Goal: Task Accomplishment & Management: Use online tool/utility

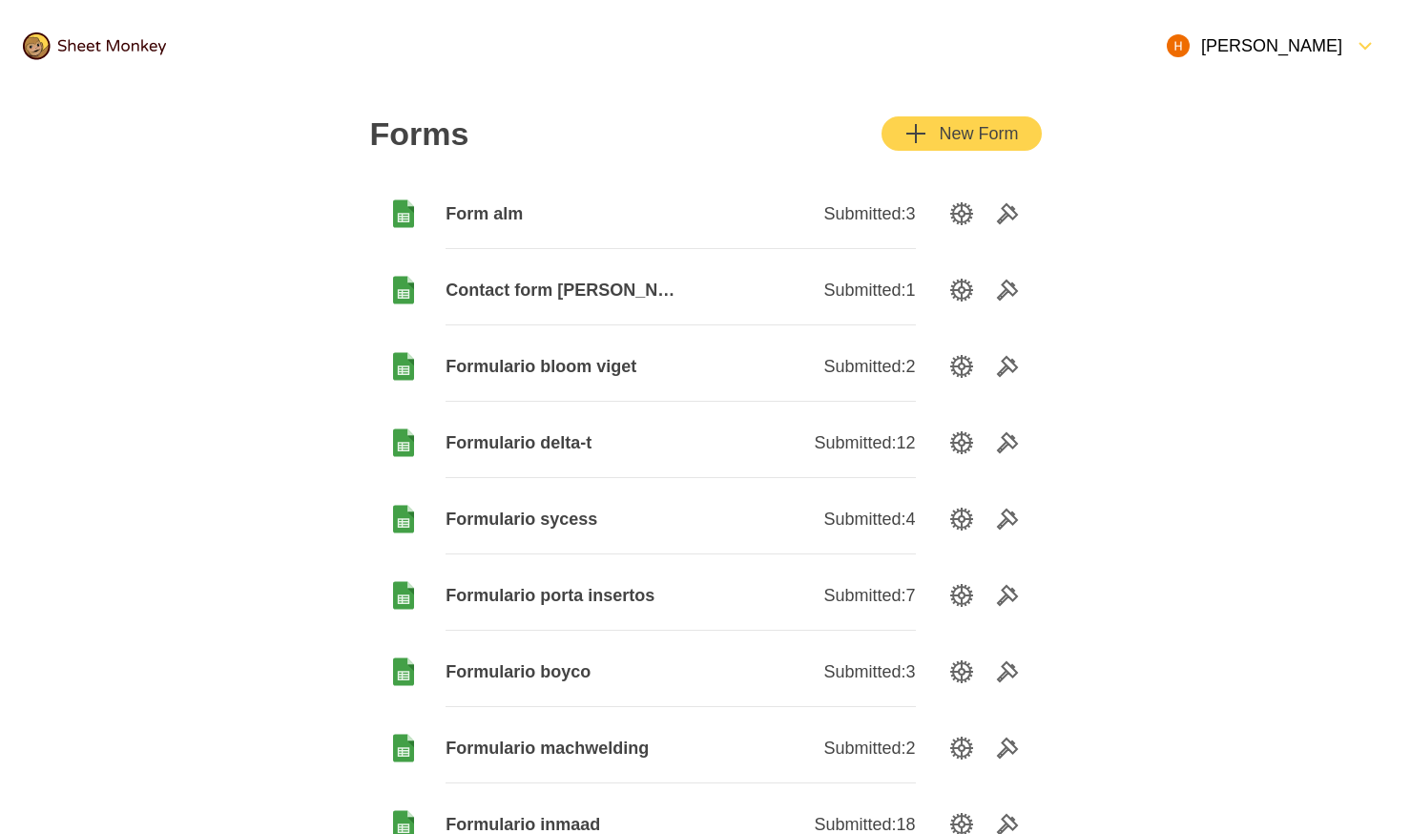
click at [999, 141] on div "New Form" at bounding box center [962, 133] width 114 height 23
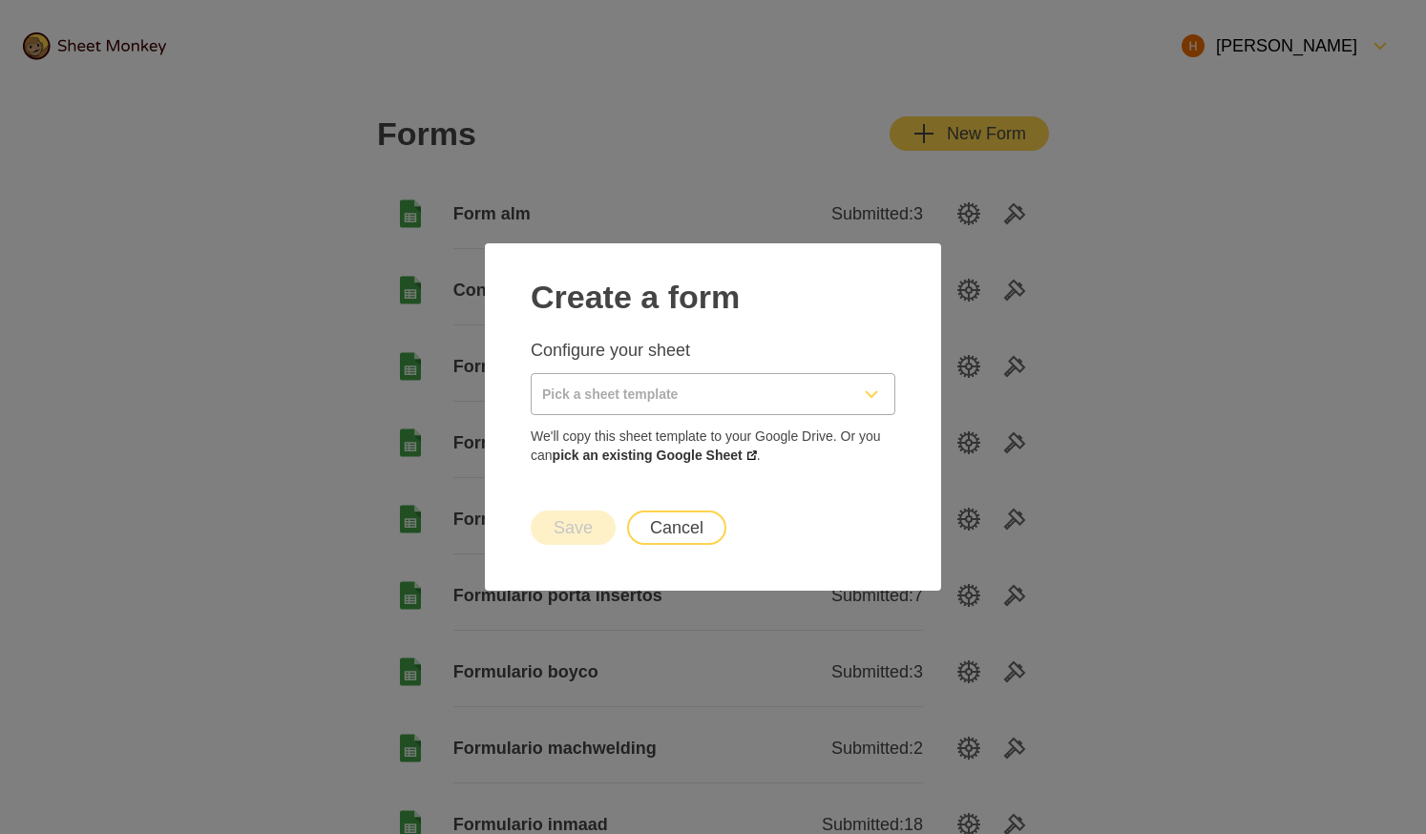
click at [712, 406] on input "Pick a sheet template" at bounding box center [690, 394] width 317 height 40
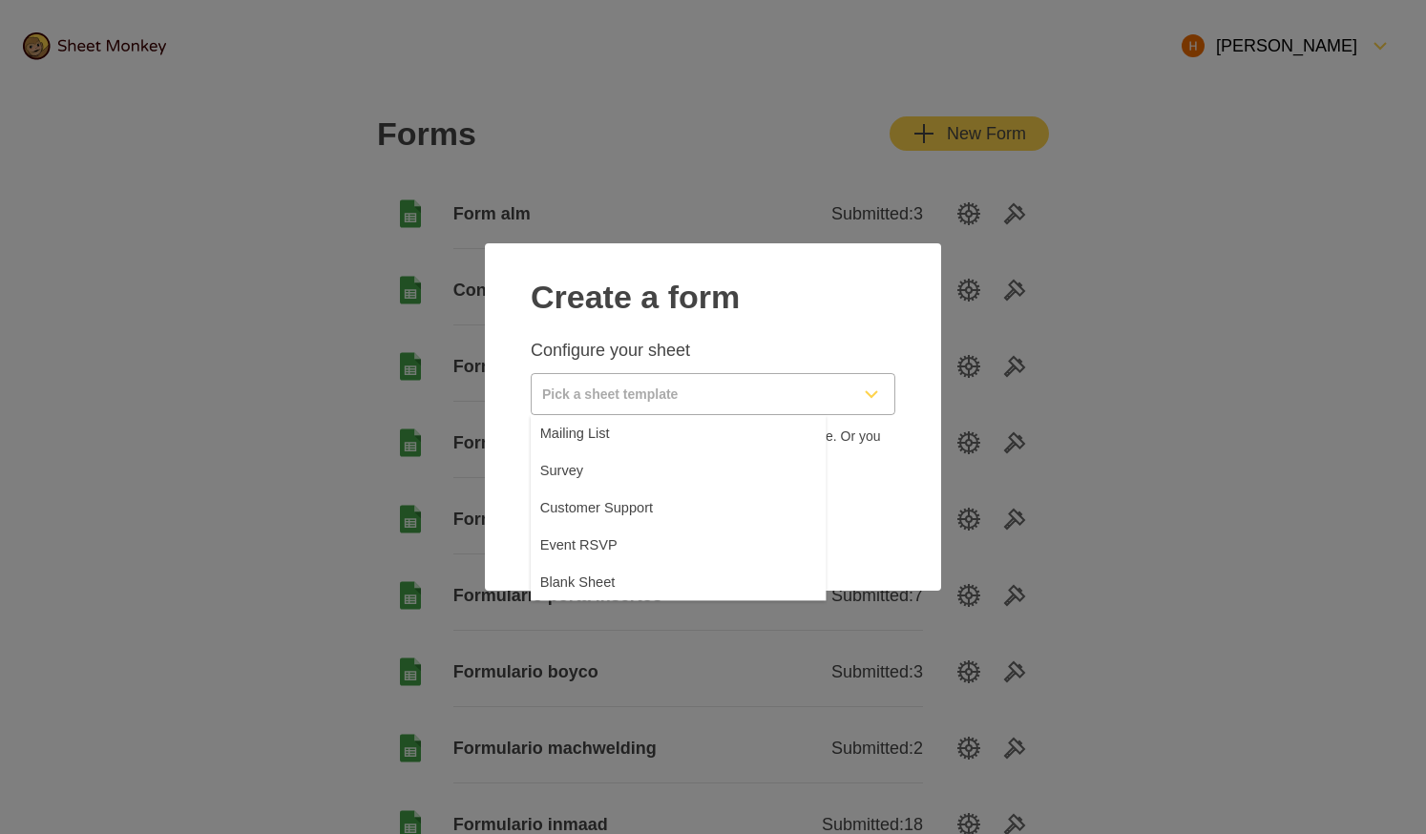
click at [544, 337] on div at bounding box center [713, 327] width 365 height 23
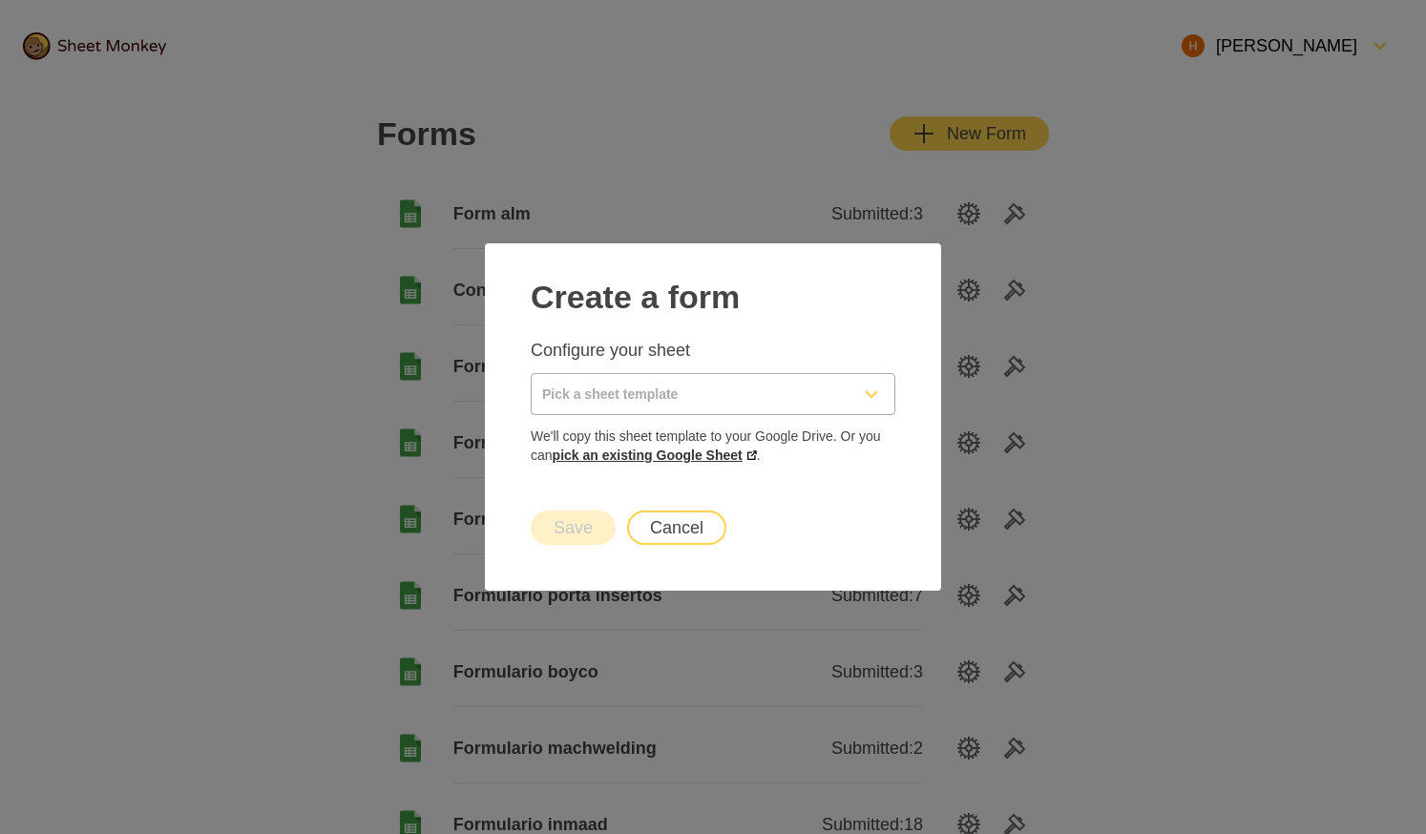
click at [736, 459] on link "pick an existing Google Sheet" at bounding box center [655, 455] width 204 height 15
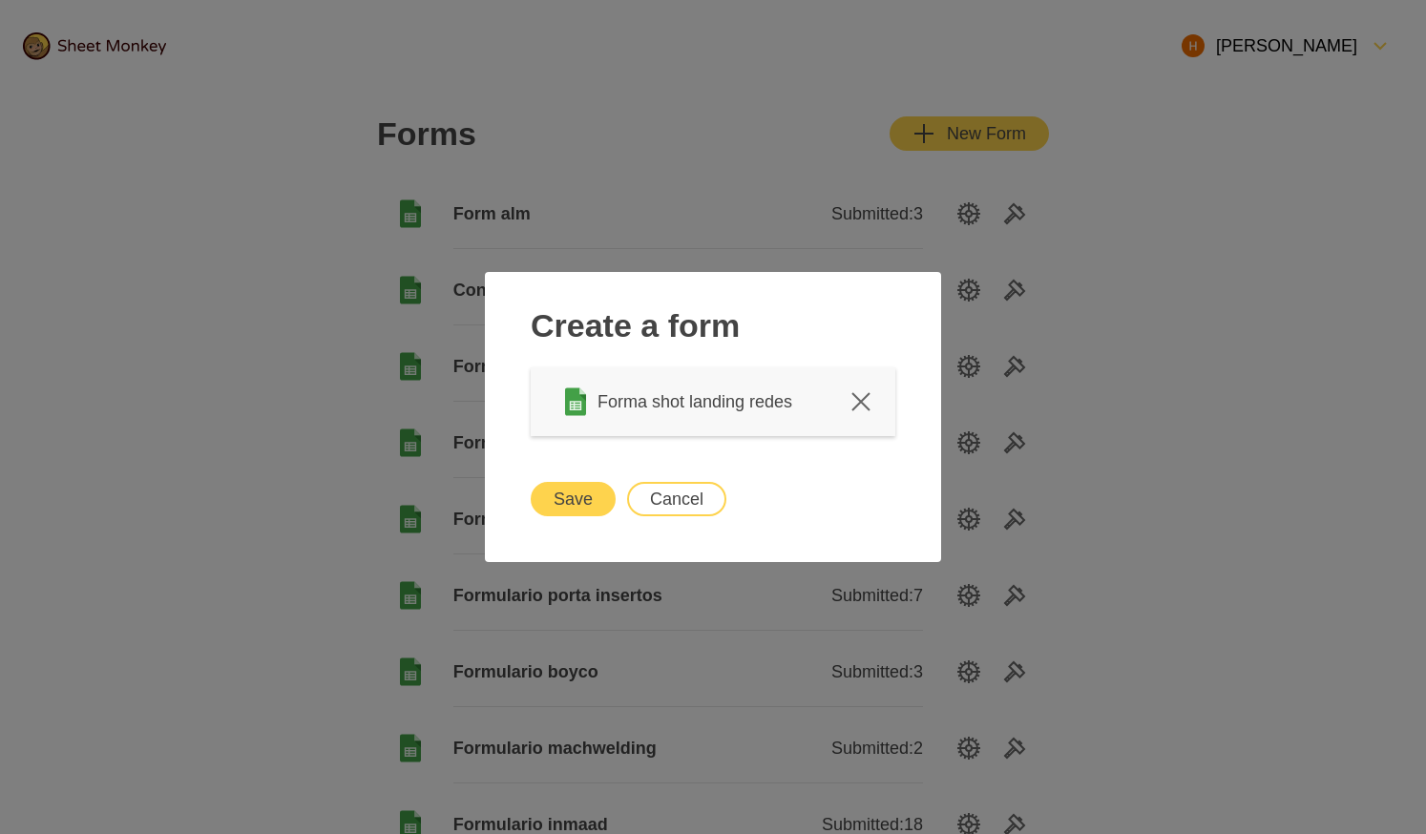
click at [545, 492] on button "Save" at bounding box center [573, 499] width 85 height 34
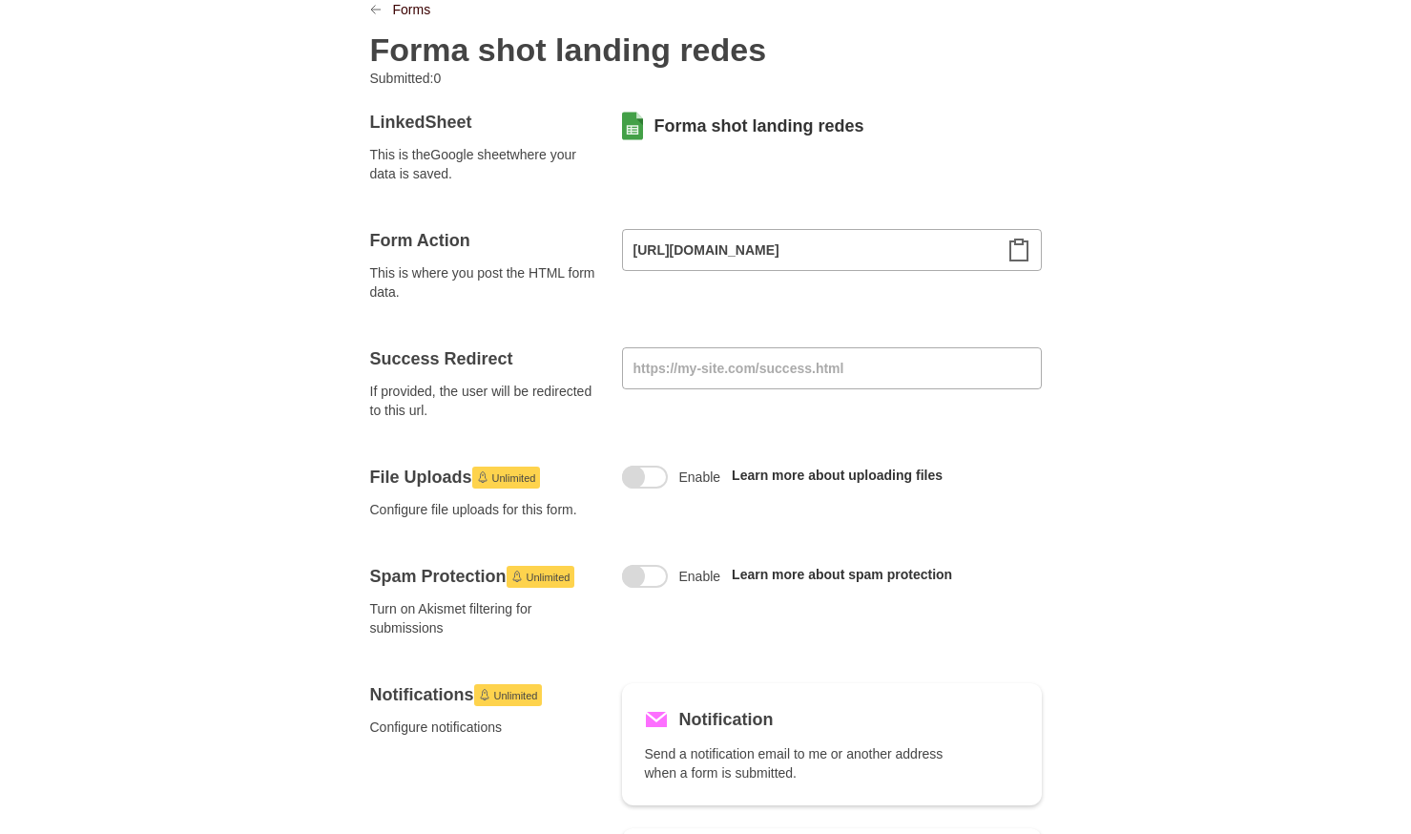
scroll to position [219, 0]
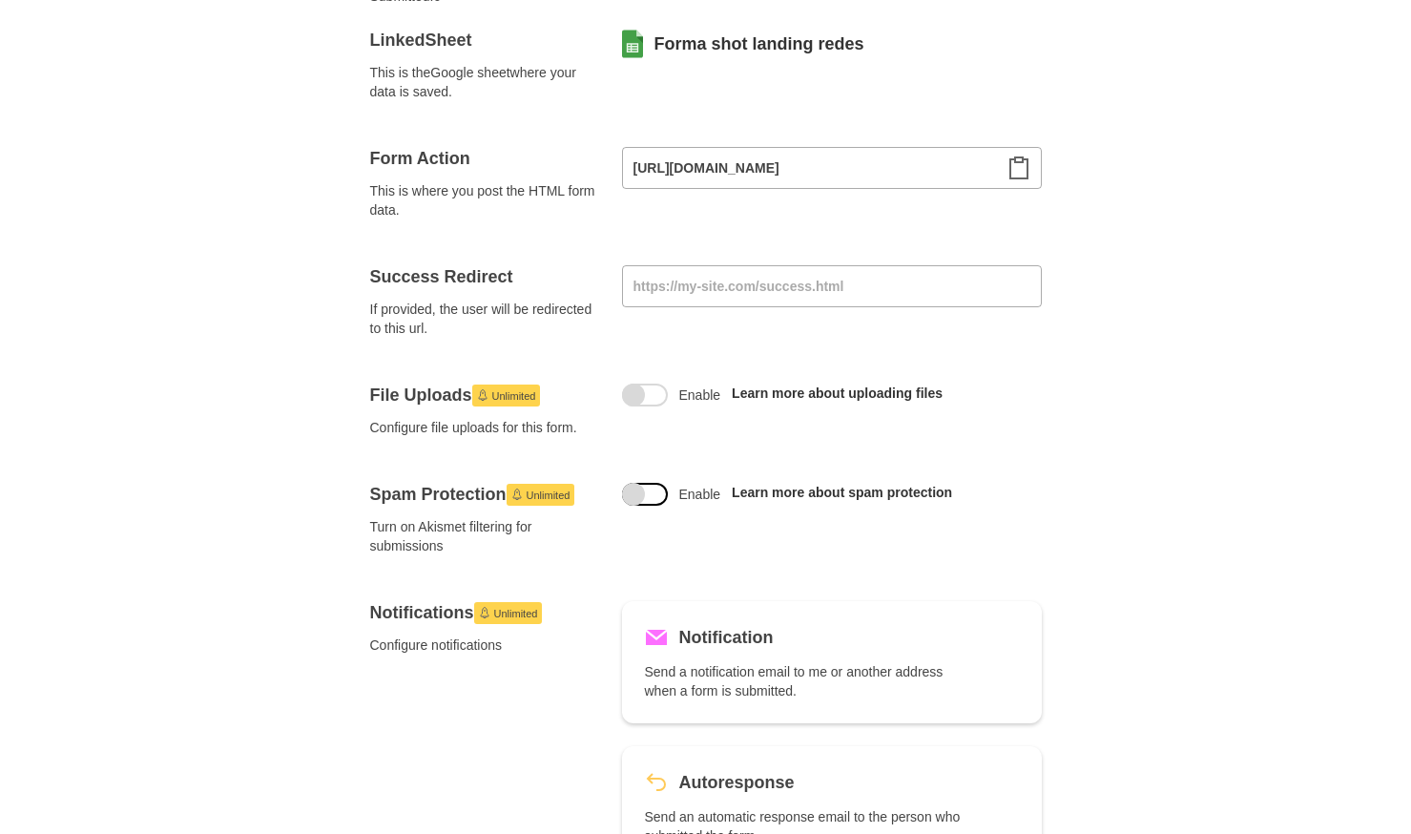
click at [667, 499] on label "Enable" at bounding box center [671, 494] width 99 height 23
click at [645, 483] on input "Enable" at bounding box center [645, 483] width 0 height 0
click at [1012, 174] on icon "Clipboard" at bounding box center [1019, 168] width 23 height 23
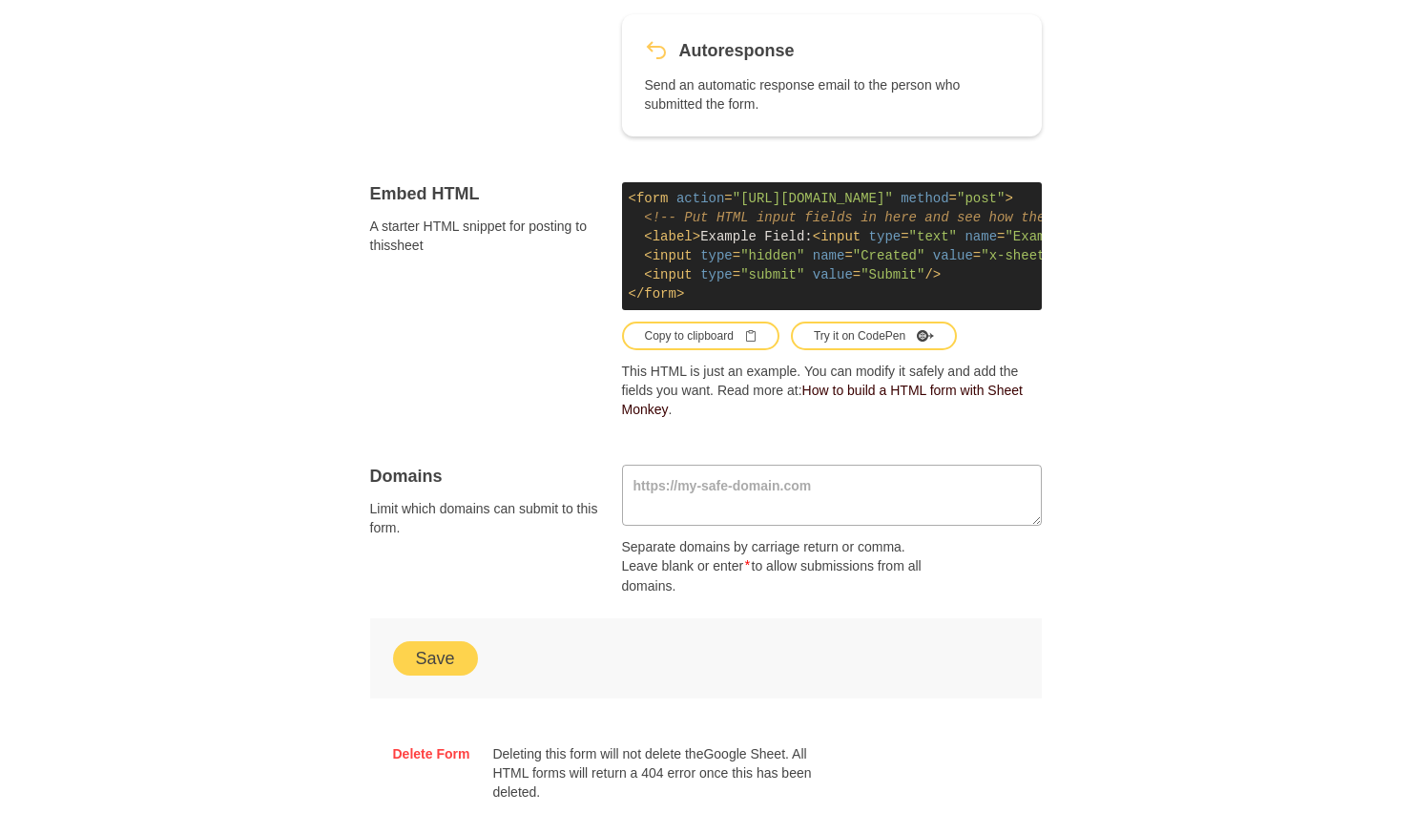
scroll to position [1026, 0]
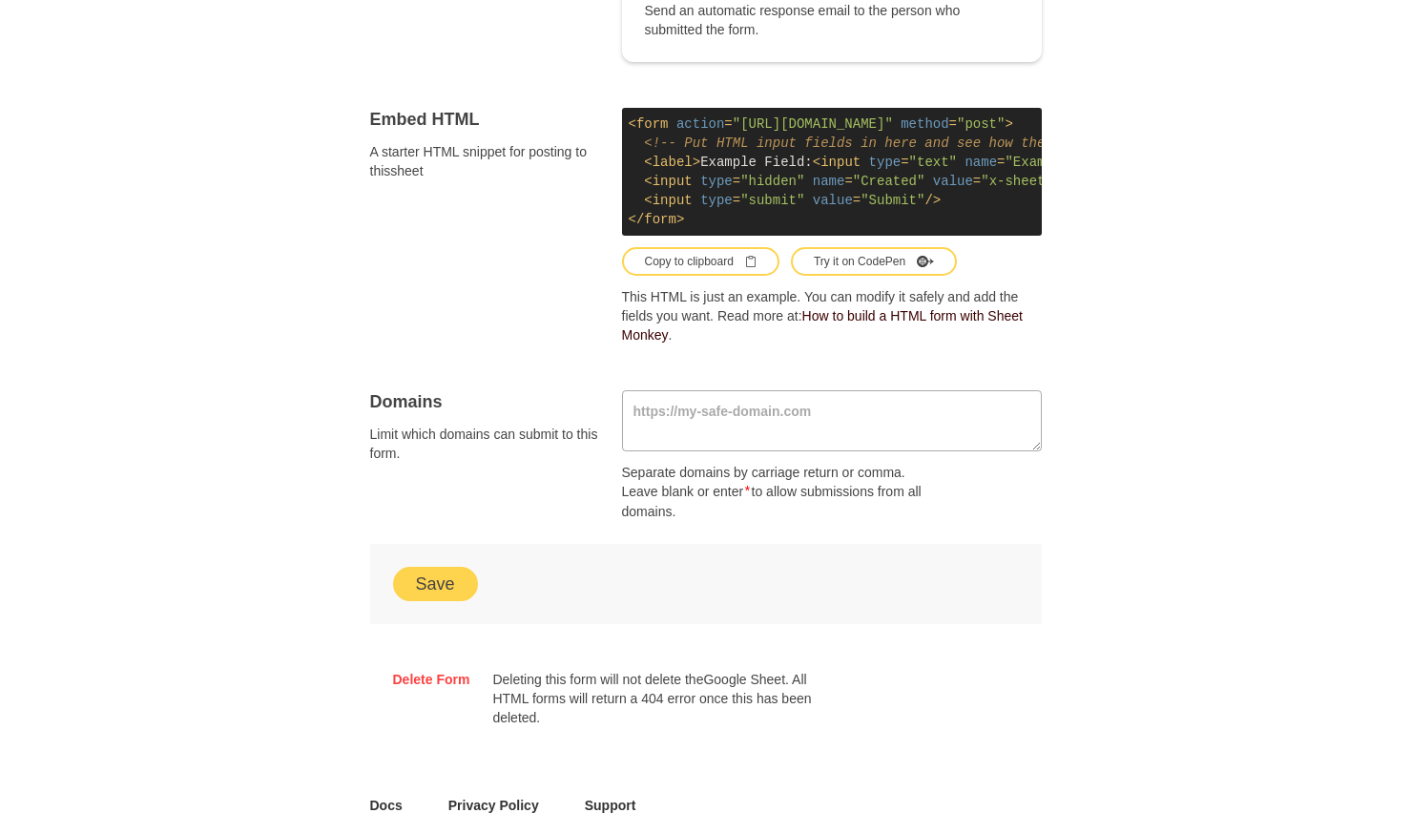
click at [412, 586] on button "Save" at bounding box center [435, 584] width 85 height 34
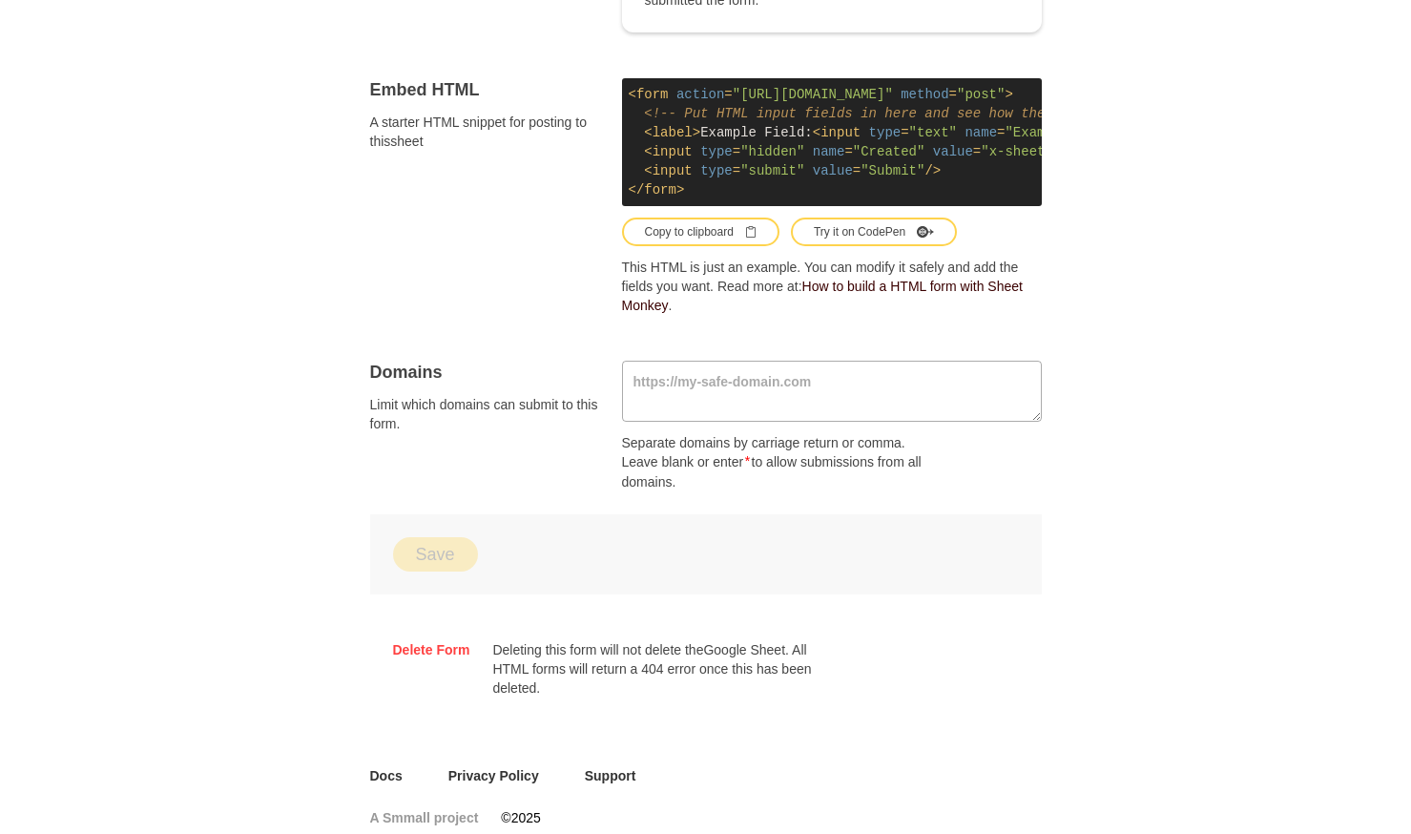
scroll to position [1109, 0]
